Goal: Learn about a topic

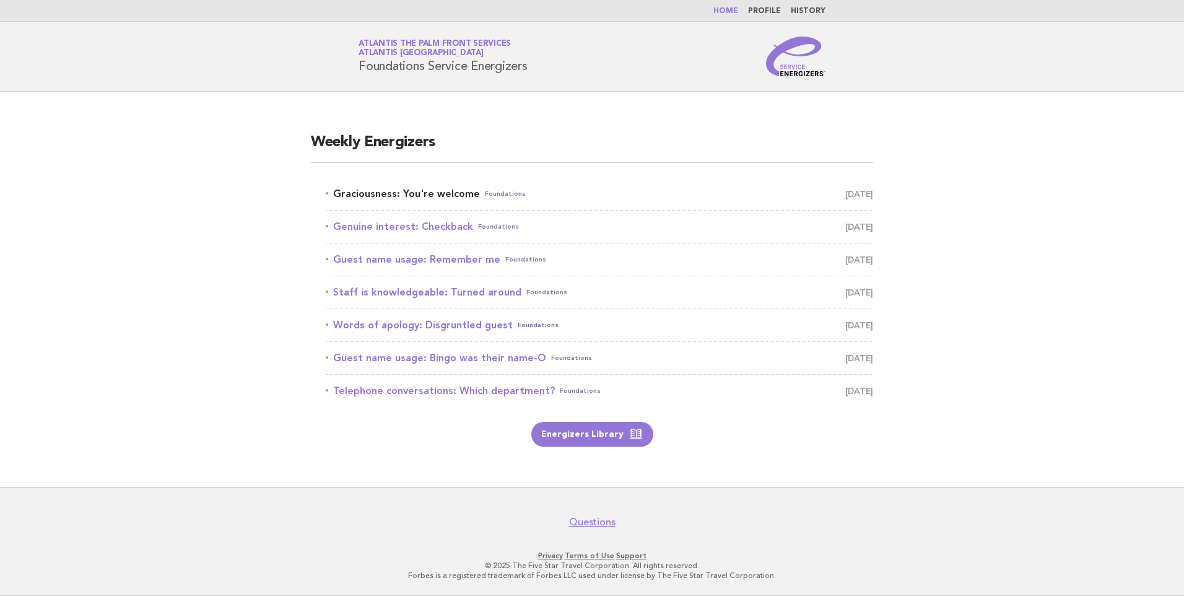
click at [443, 198] on link "Graciousness: You're welcome Foundations October 7" at bounding box center [599, 193] width 547 height 17
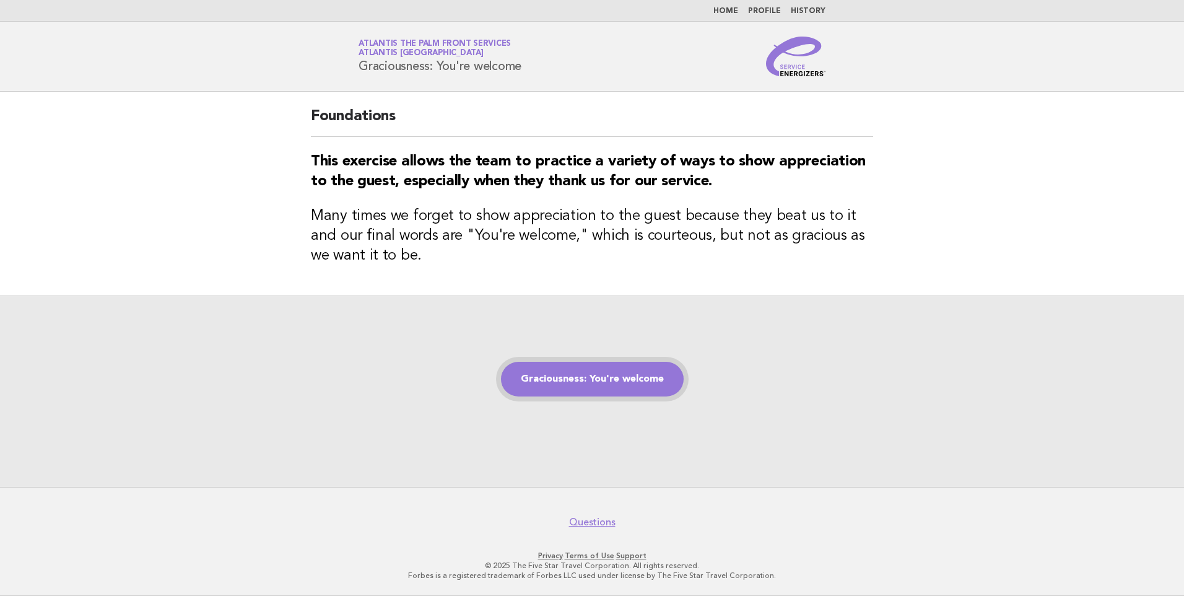
click at [622, 384] on link "Graciousness: You're welcome" at bounding box center [592, 379] width 183 height 35
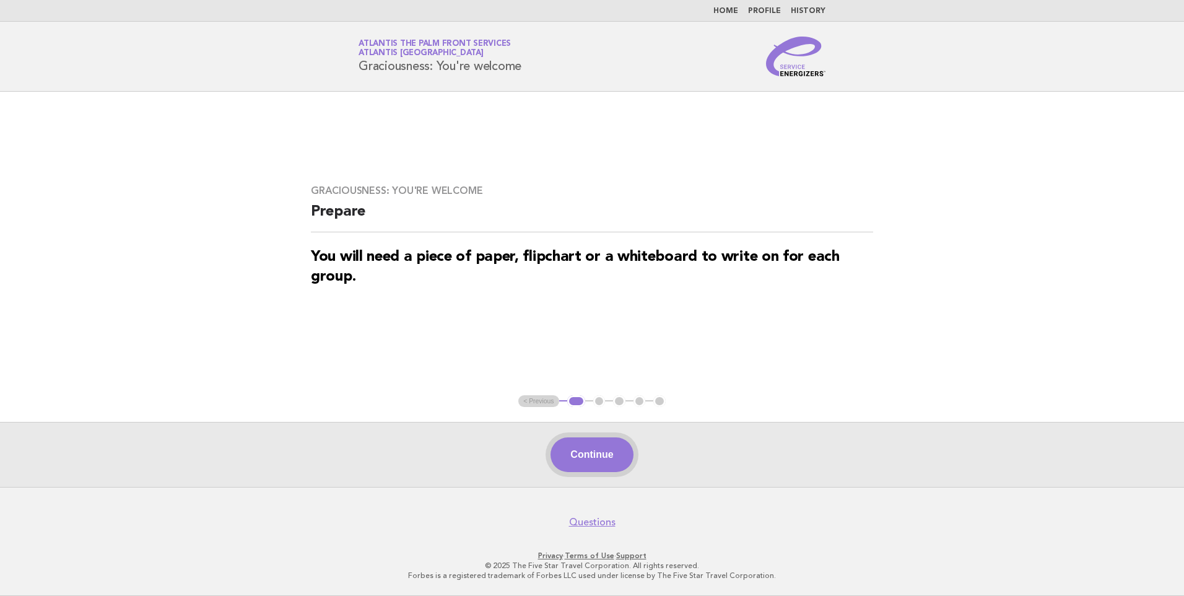
click at [615, 461] on button "Continue" at bounding box center [592, 454] width 82 height 35
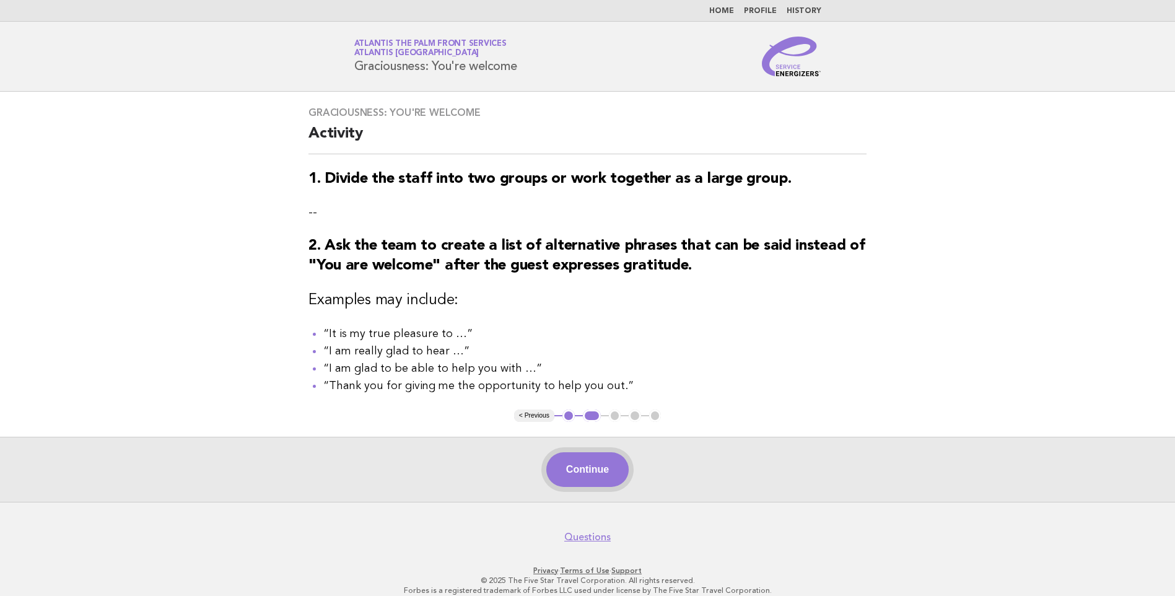
click at [595, 471] on button "Continue" at bounding box center [587, 469] width 82 height 35
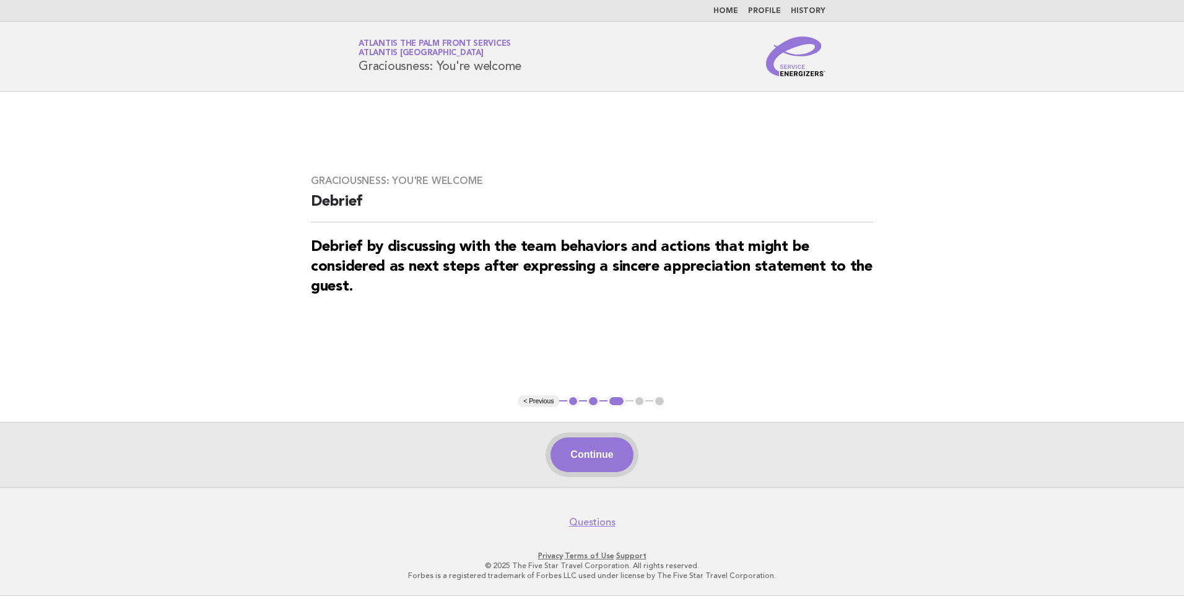
click at [598, 452] on button "Continue" at bounding box center [592, 454] width 82 height 35
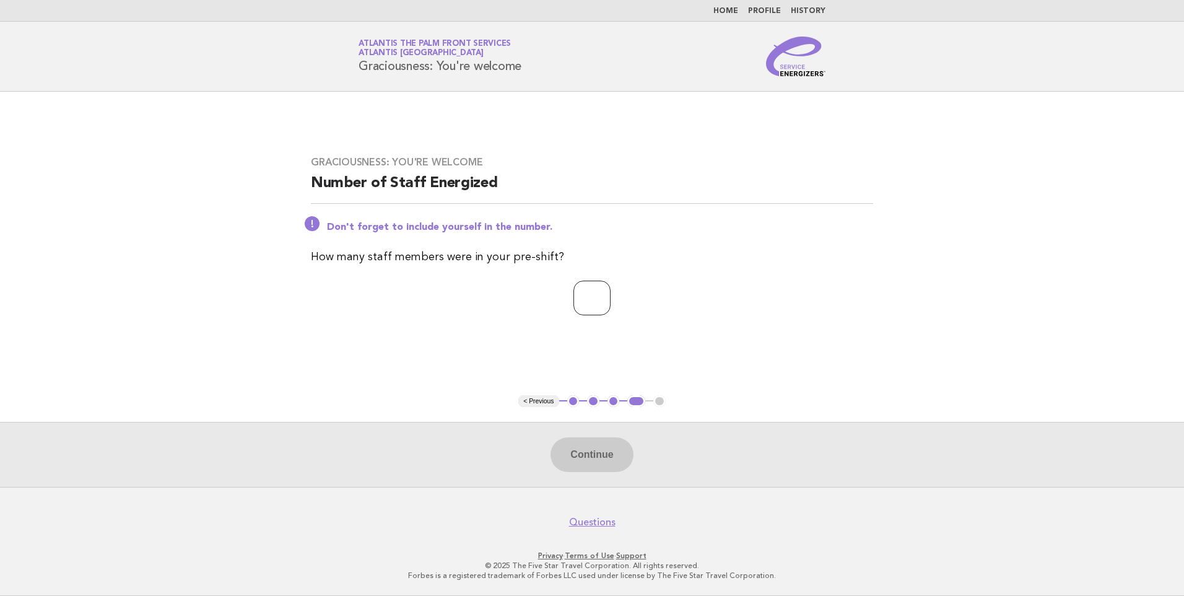
click at [594, 288] on input "number" at bounding box center [591, 298] width 37 height 35
type input "*"
click at [606, 451] on button "Continue" at bounding box center [592, 454] width 82 height 35
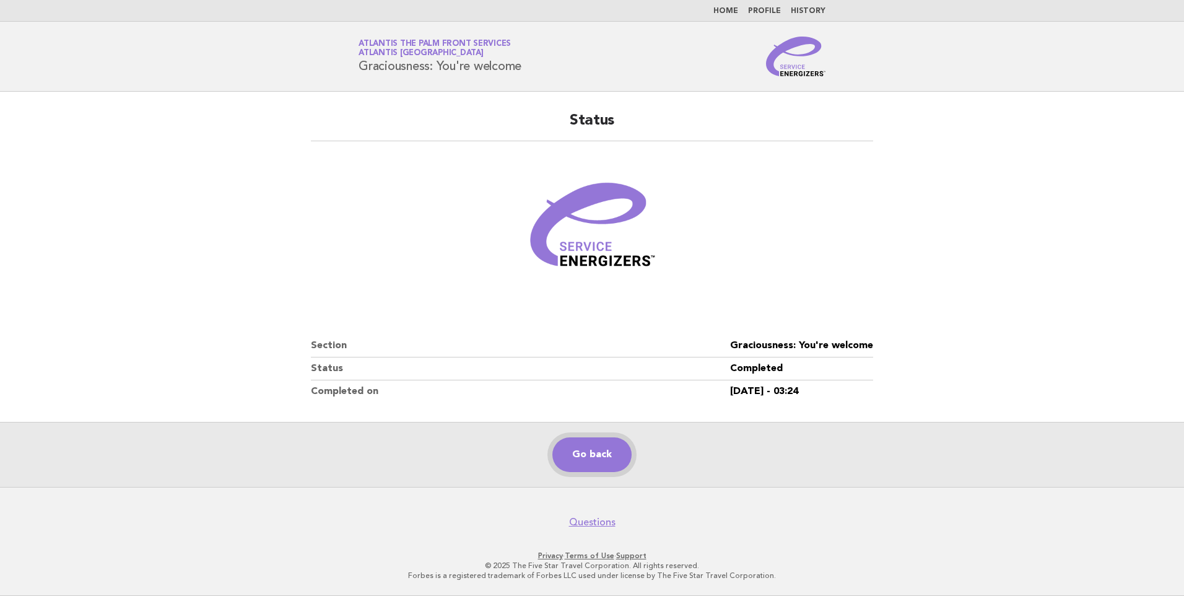
click at [598, 445] on link "Go back" at bounding box center [591, 454] width 79 height 35
